Goal: Find contact information: Find contact information

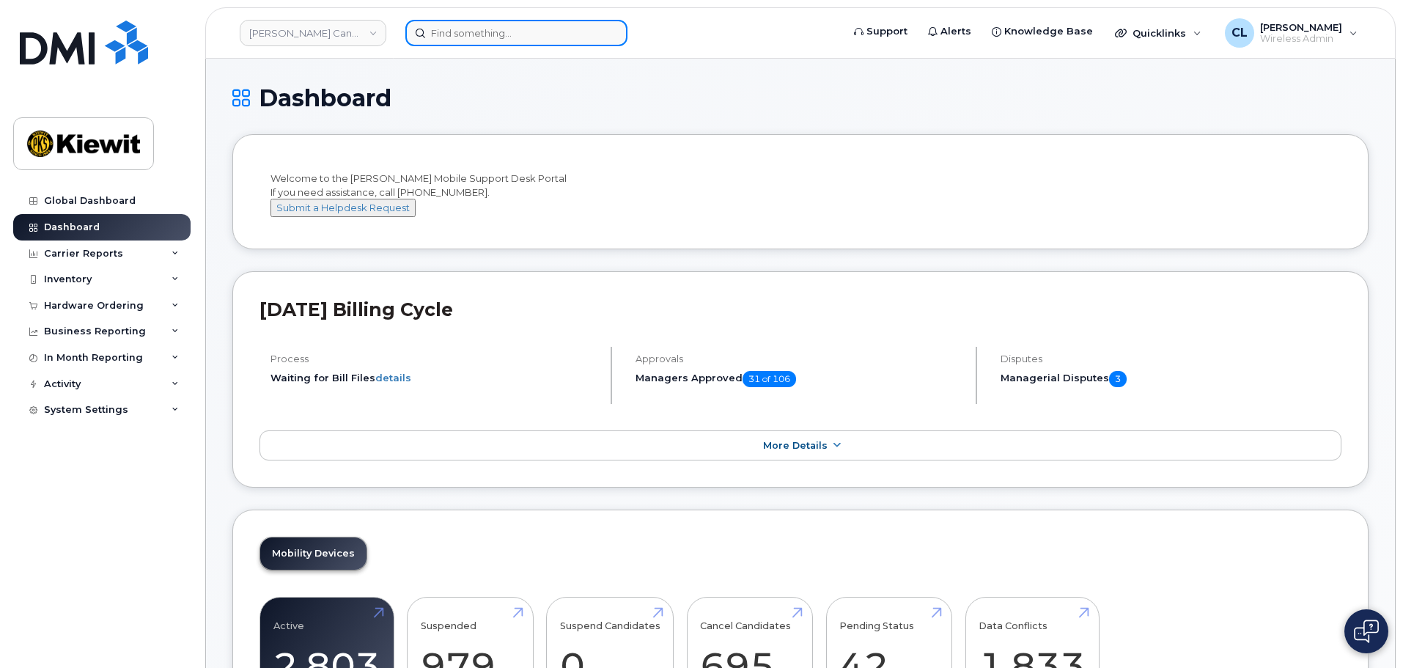
click at [520, 35] on input at bounding box center [516, 33] width 222 height 26
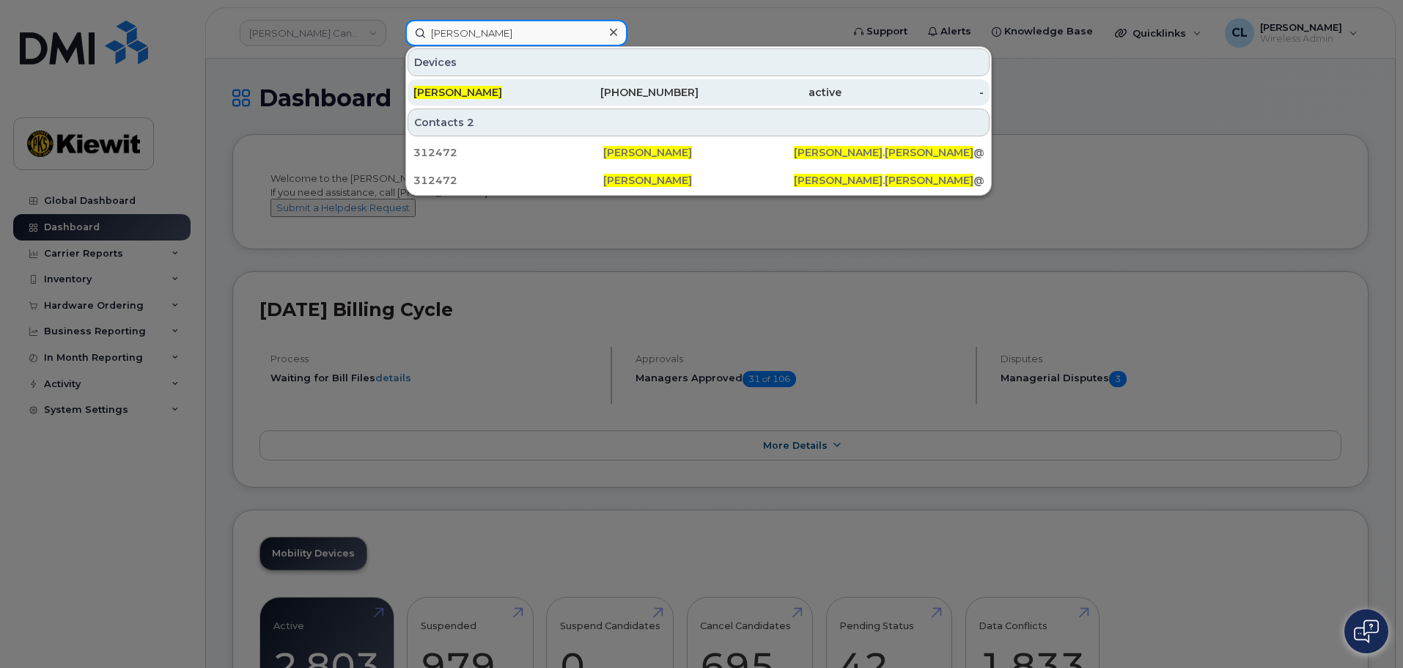
type input "[PERSON_NAME]"
click at [584, 99] on div "[PHONE_NUMBER]" at bounding box center [627, 92] width 143 height 15
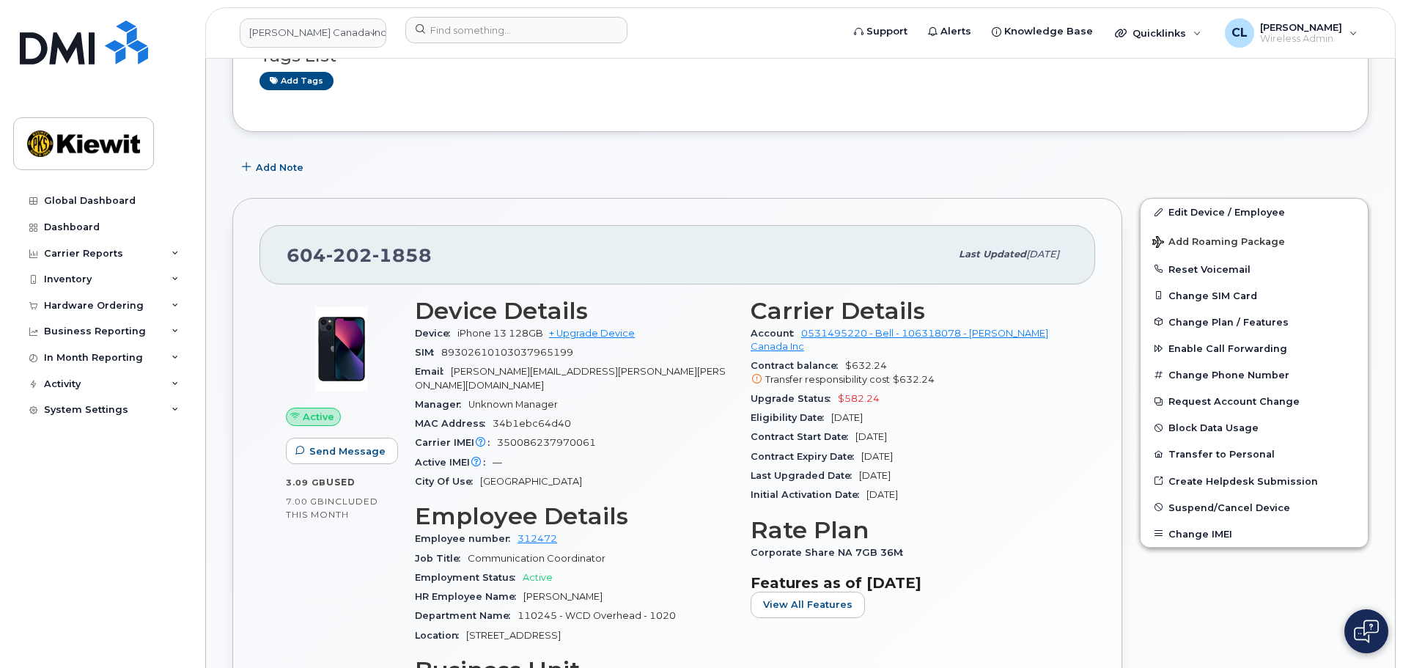
scroll to position [147, 0]
